Goal: Task Accomplishment & Management: Use online tool/utility

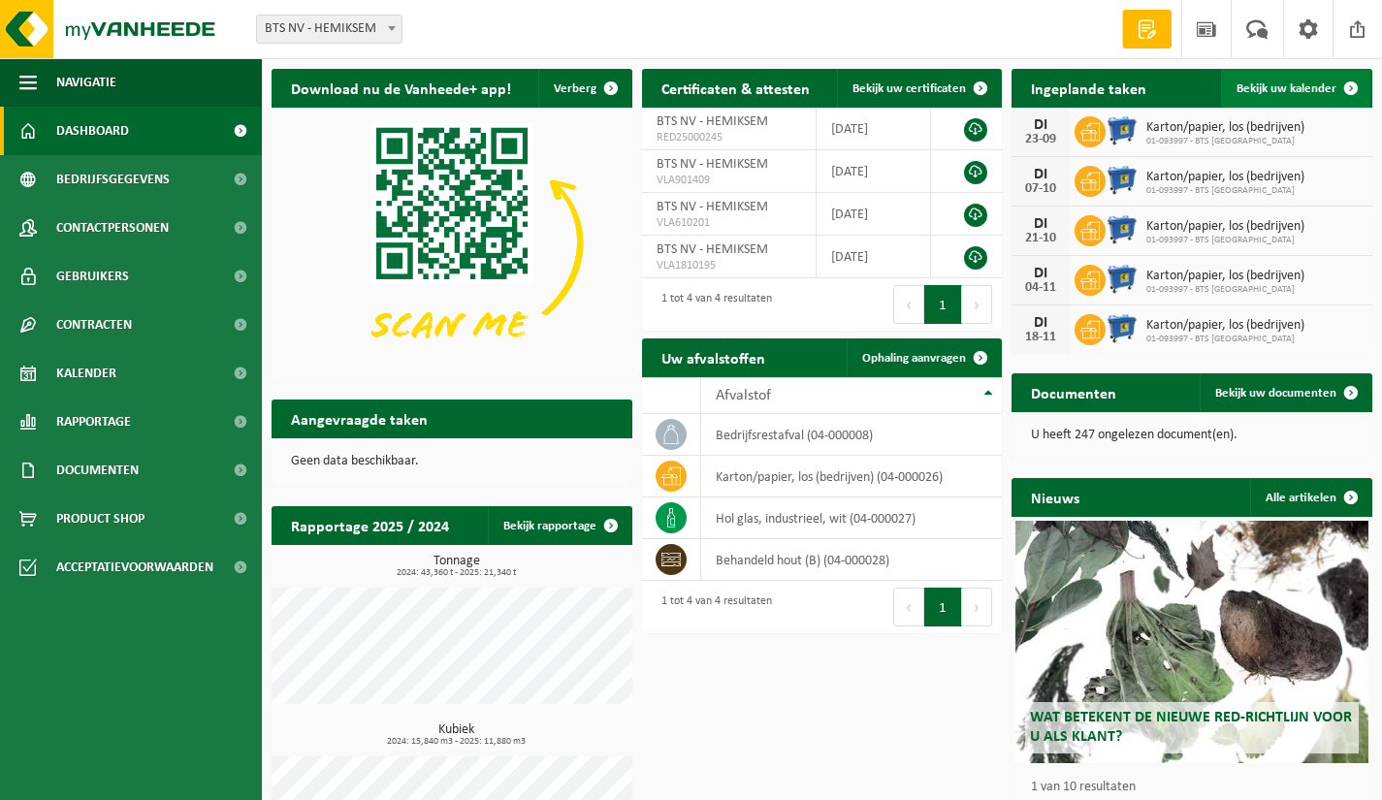
click at [1320, 80] on link "Bekijk uw kalender" at bounding box center [1295, 88] width 149 height 39
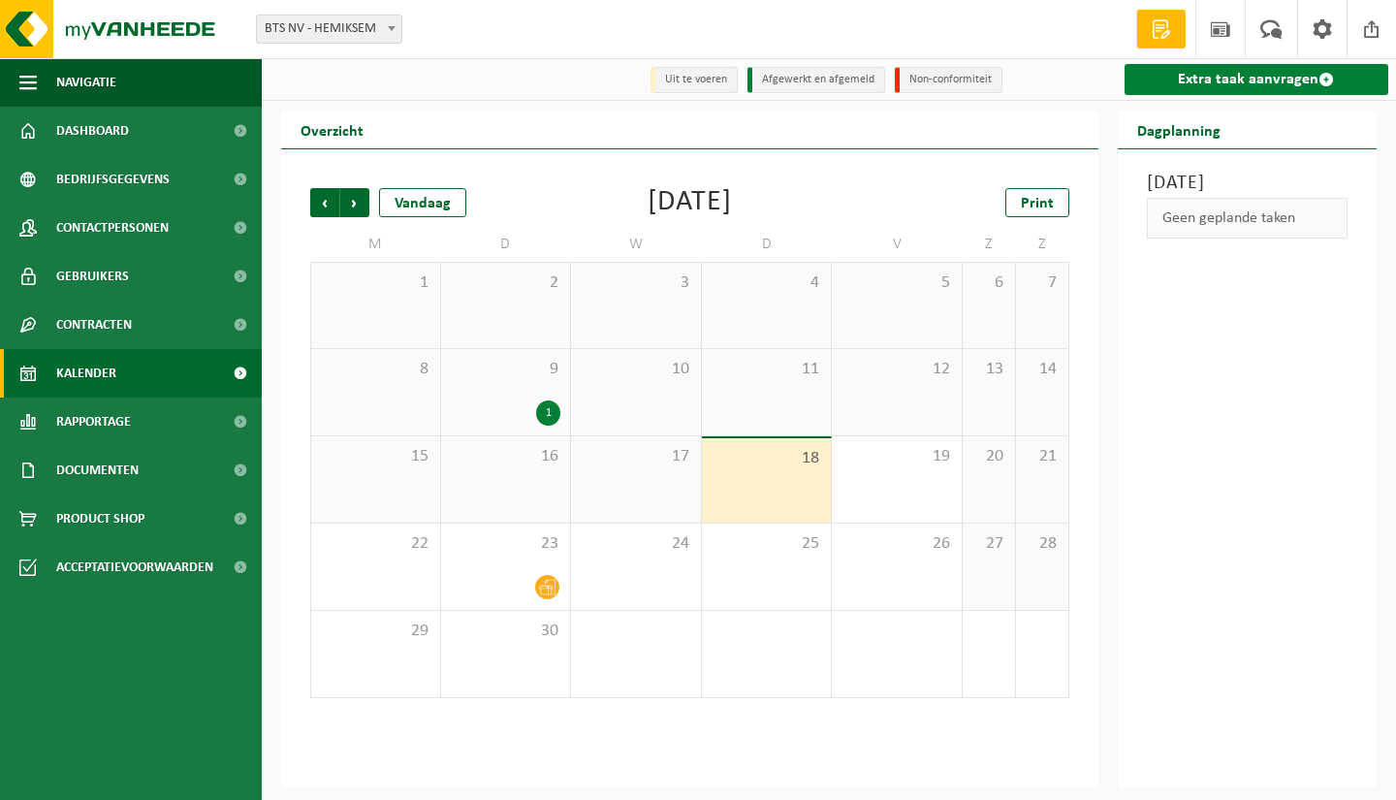
click at [1208, 78] on link "Extra taak aanvragen" at bounding box center [1257, 79] width 265 height 31
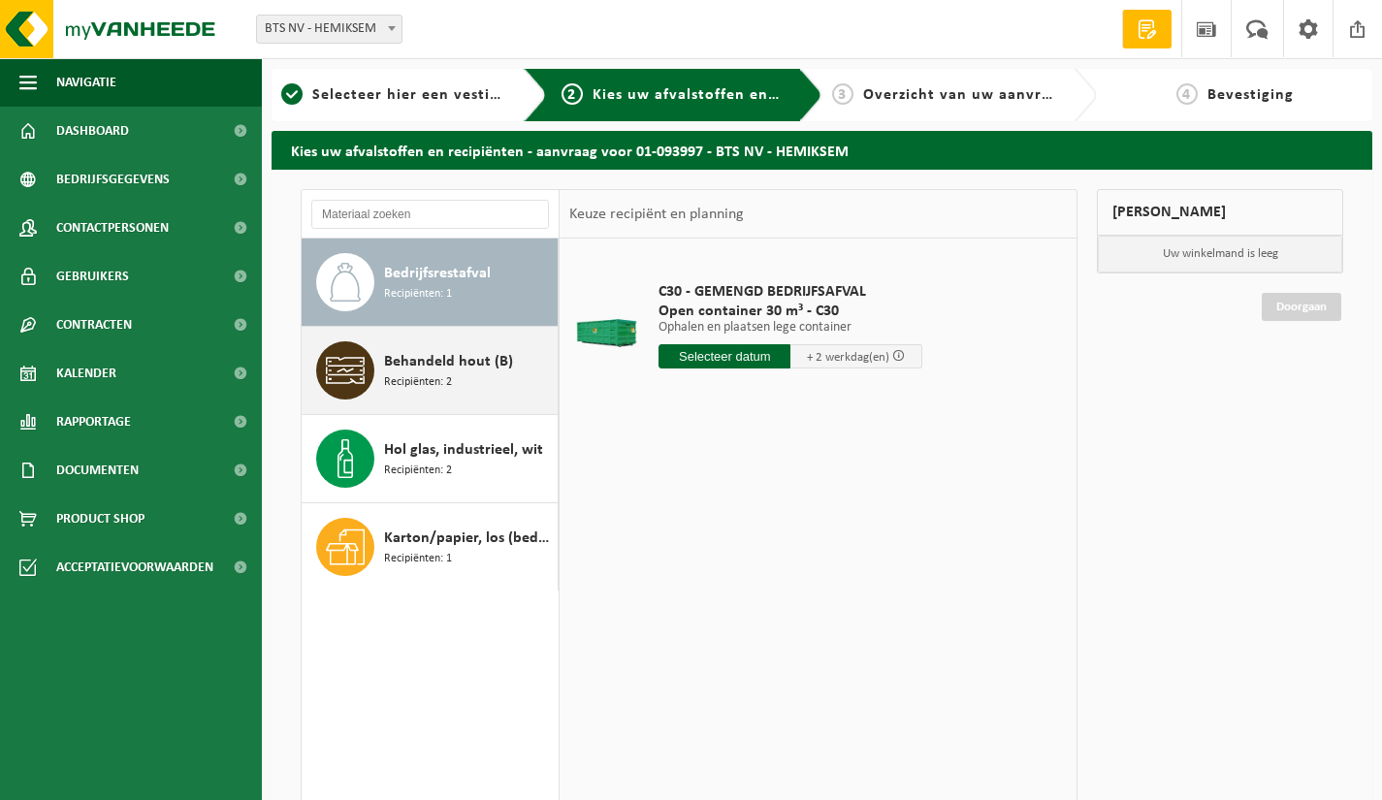
click at [455, 375] on div "Behandeld hout (B) Recipiënten: 2" at bounding box center [468, 370] width 169 height 58
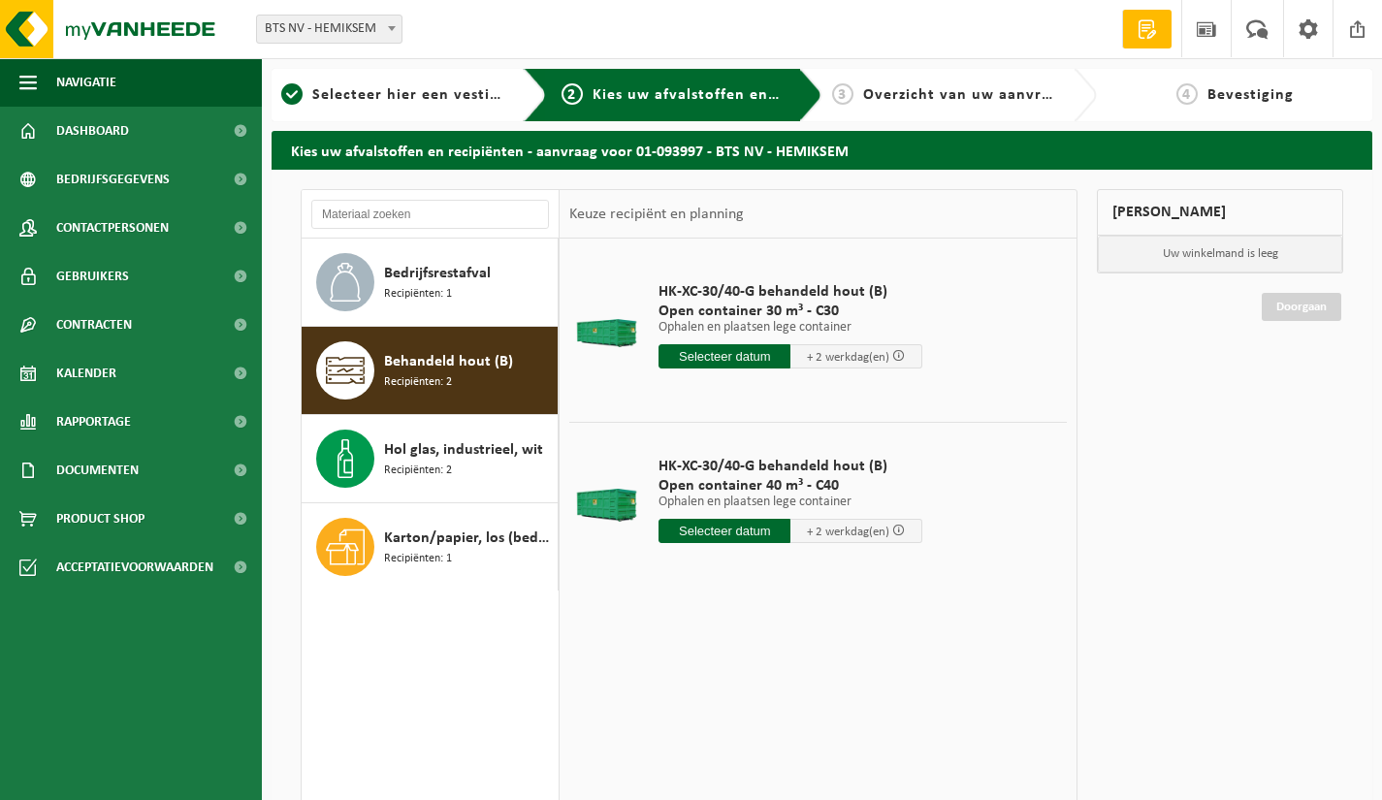
click at [752, 532] on input "text" at bounding box center [724, 531] width 132 height 24
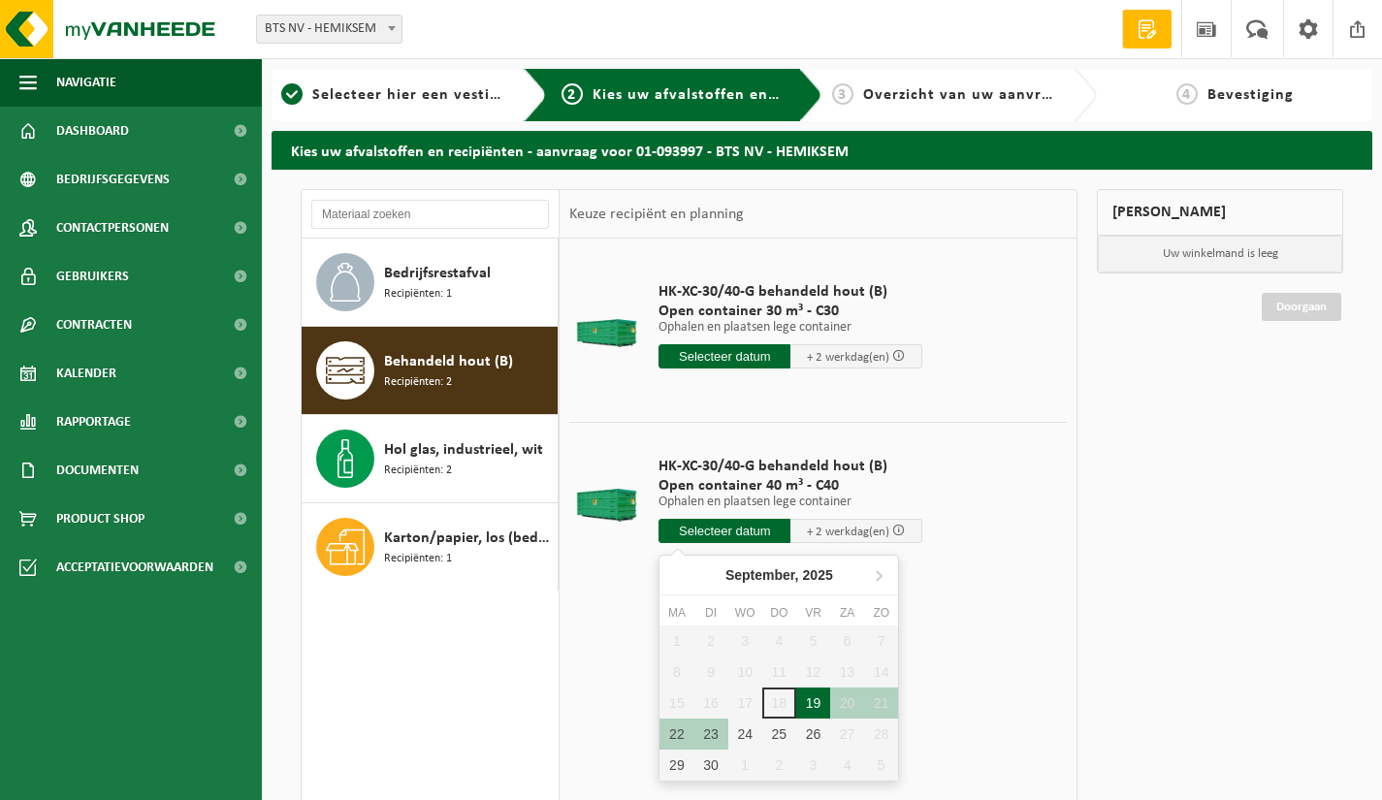
click at [811, 699] on div "19" at bounding box center [813, 703] width 34 height 31
type input "Van 2025-09-19"
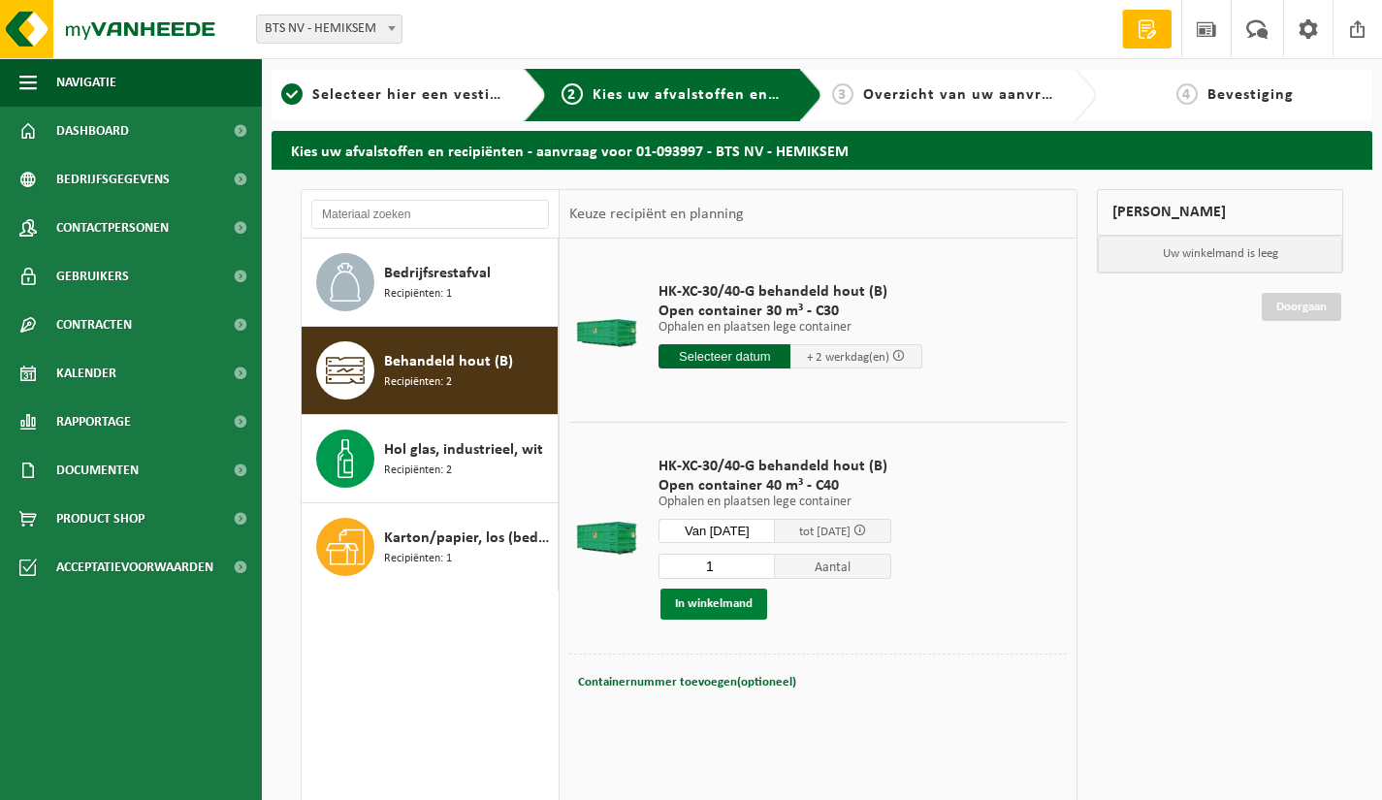
click at [712, 608] on button "In winkelmand" at bounding box center [713, 604] width 107 height 31
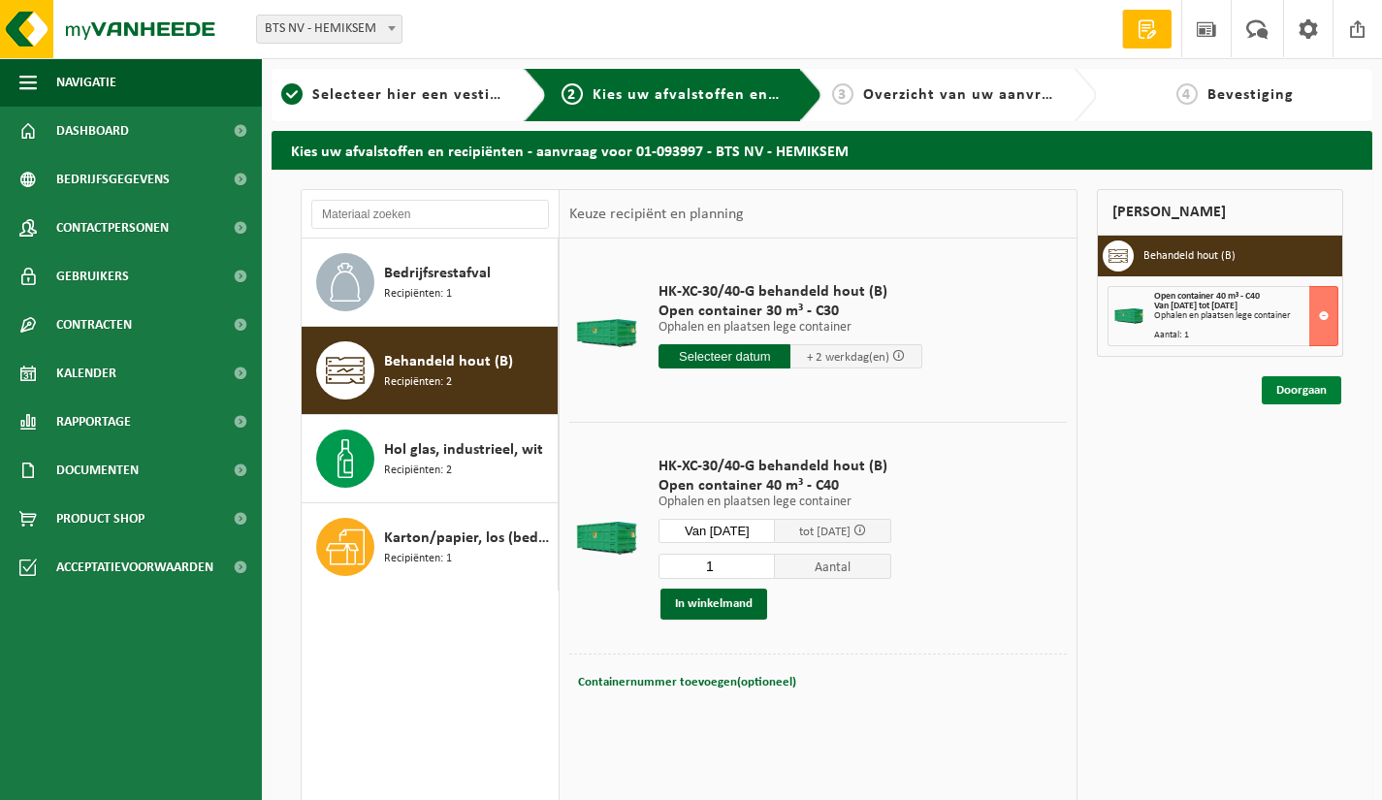
click at [1290, 397] on link "Doorgaan" at bounding box center [1302, 390] width 80 height 28
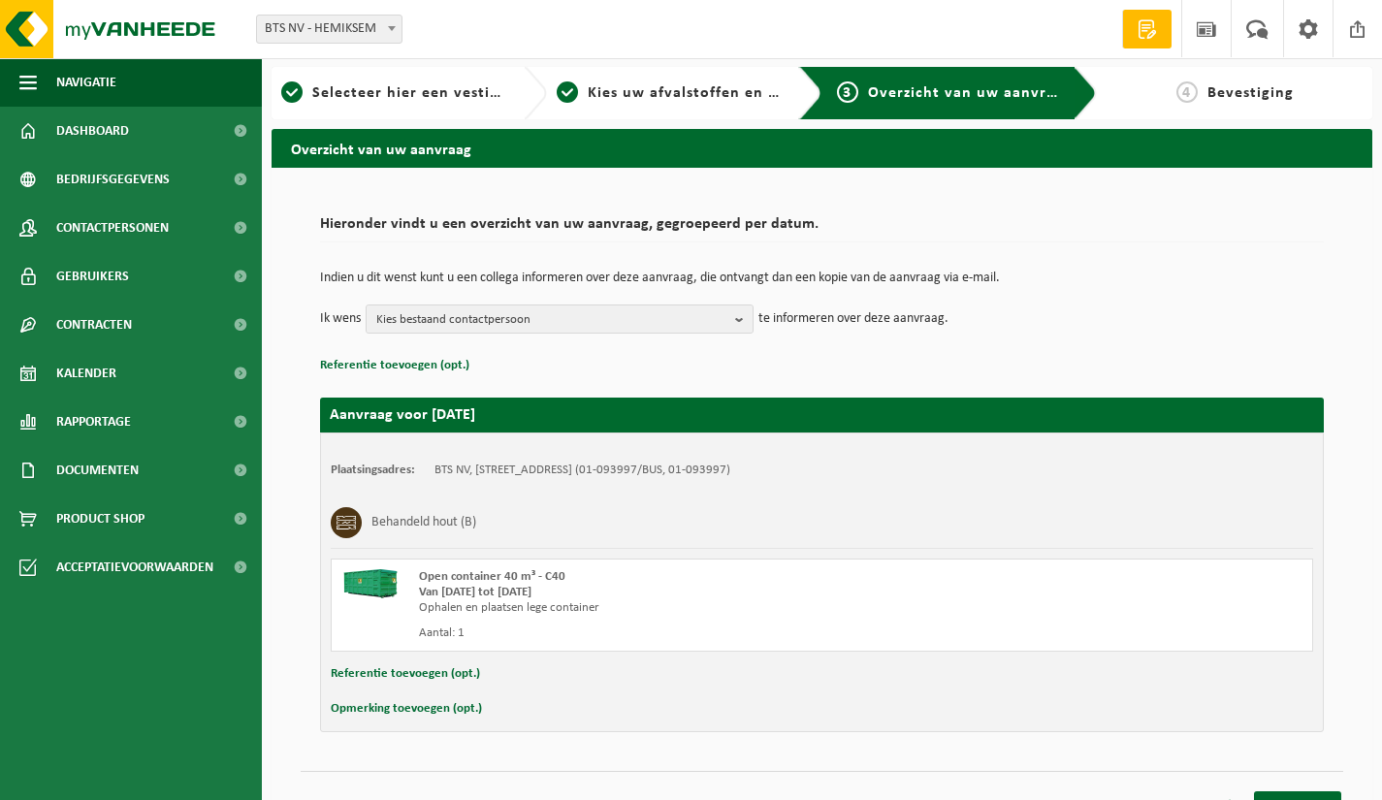
scroll to position [32, 0]
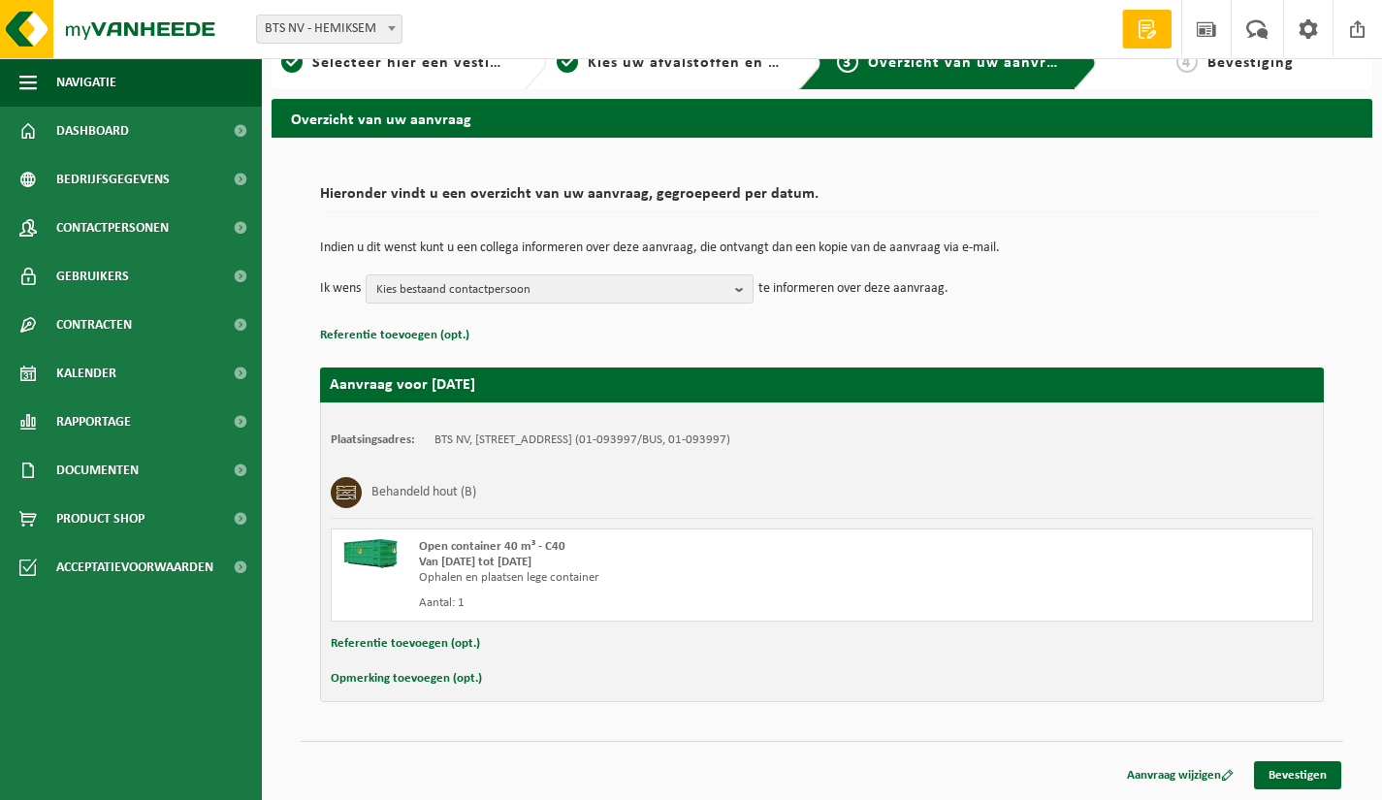
click at [463, 678] on button "Opmerking toevoegen (opt.)" at bounding box center [406, 678] width 151 height 25
click at [516, 687] on input "text" at bounding box center [860, 680] width 868 height 29
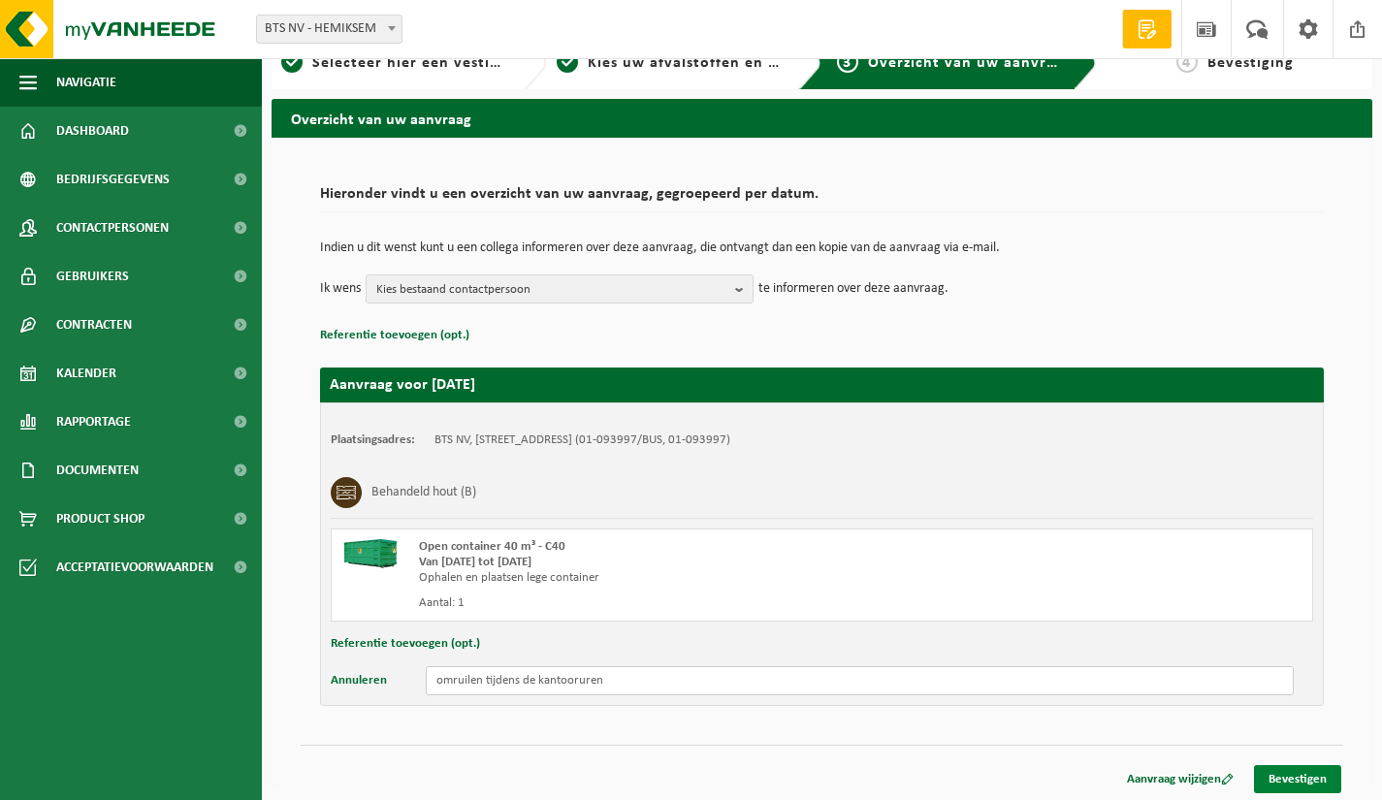
type input "omruilen tijdens de kantooruren"
click at [1288, 782] on link "Bevestigen" at bounding box center [1297, 779] width 87 height 28
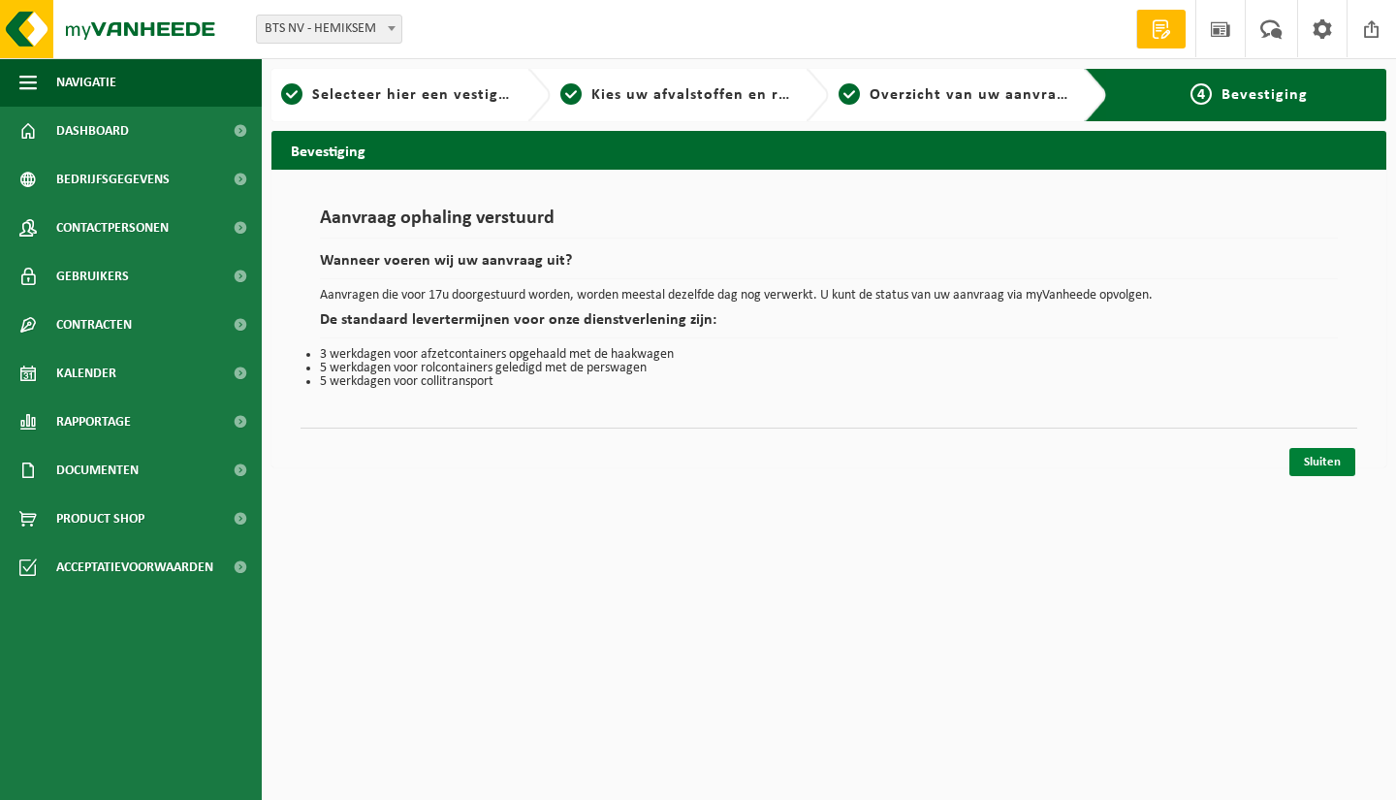
click at [1331, 464] on link "Sluiten" at bounding box center [1323, 462] width 66 height 28
